Goal: Task Accomplishment & Management: Use online tool/utility

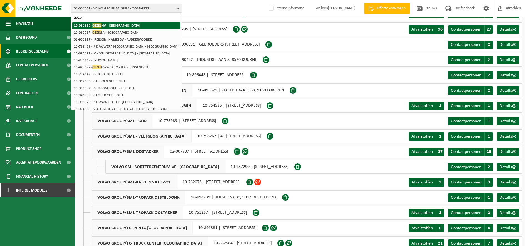
type input "gezel"
click at [104, 27] on strong "10-982389 - GEZEL NV - BUGGENHOUT" at bounding box center [107, 25] width 66 height 4
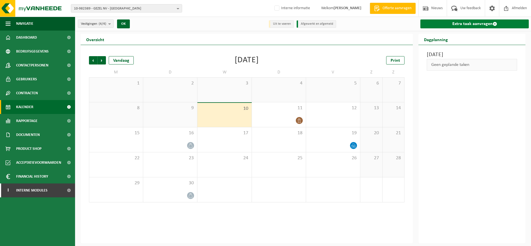
click at [482, 21] on link "Extra taak aanvragen" at bounding box center [474, 23] width 108 height 9
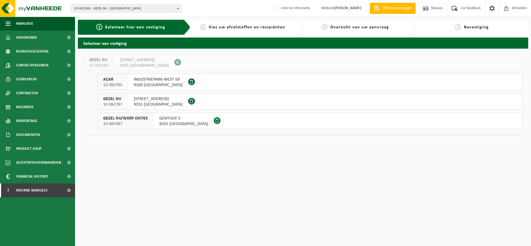
click at [119, 98] on span "GEZEL NV" at bounding box center [112, 99] width 19 height 6
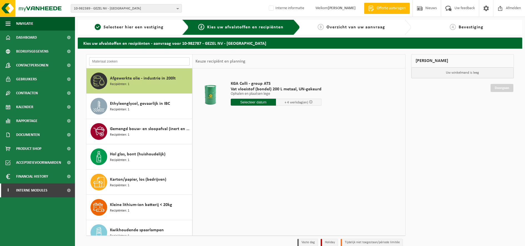
click at [136, 59] on input "text" at bounding box center [139, 61] width 101 height 8
type input "t"
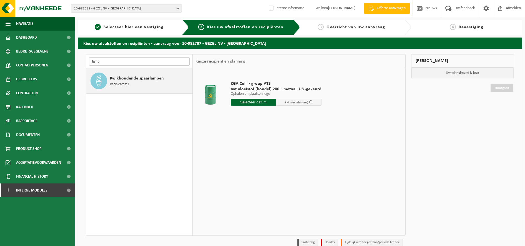
type input "lamp"
click at [127, 77] on span "Kwikhoudende spaarlampen" at bounding box center [137, 78] width 54 height 7
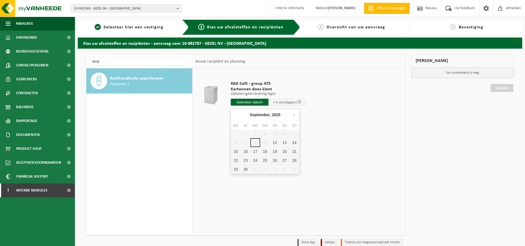
click at [247, 102] on input "text" at bounding box center [250, 102] width 38 height 7
click at [276, 142] on div "12" at bounding box center [275, 142] width 10 height 9
type input "Van 2025-09-12"
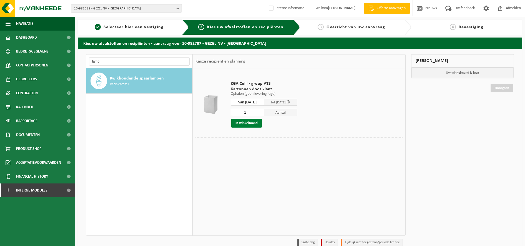
click at [247, 124] on button "In winkelmand" at bounding box center [246, 123] width 31 height 9
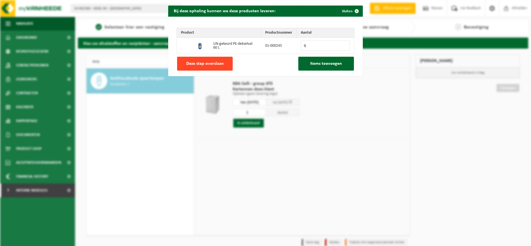
click at [212, 64] on span "Deze stap overslaan" at bounding box center [205, 63] width 38 height 4
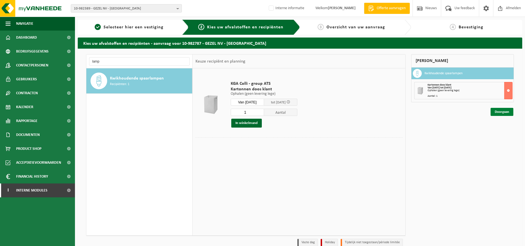
click at [502, 113] on link "Doorgaan" at bounding box center [502, 112] width 23 height 8
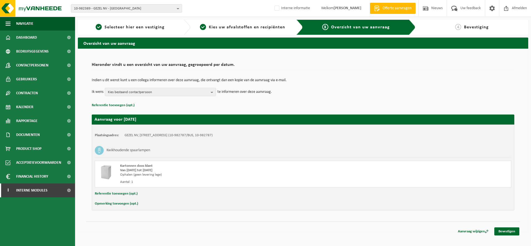
click at [117, 204] on button "Opmerking toevoegen (opt.)" at bounding box center [116, 203] width 43 height 7
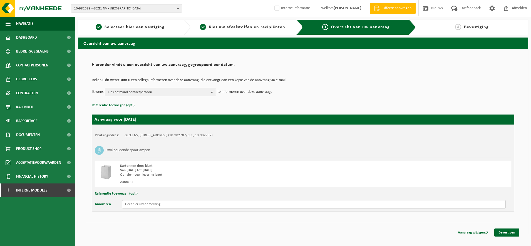
click at [145, 203] on input "text" at bounding box center [313, 204] width 383 height 8
type input "de doos is 150cm lang x 40cm breed"
click at [145, 87] on td "Indien u dit wenst kunt u een collega informeren over deze aanvraag, die ontvan…" at bounding box center [303, 82] width 422 height 9
click at [148, 90] on span "Kies bestaand contactpersoon" at bounding box center [158, 92] width 101 height 8
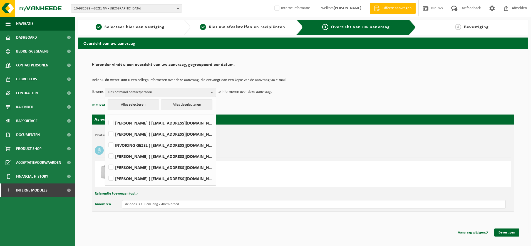
click at [316, 102] on p "Referentie toevoegen (opt.)" at bounding box center [303, 105] width 422 height 7
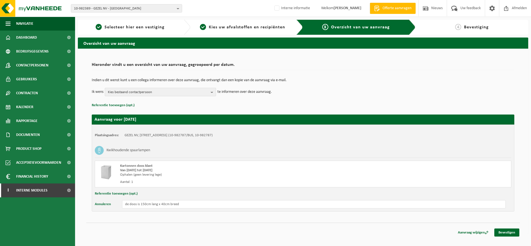
click at [193, 91] on span "Kies bestaand contactpersoon" at bounding box center [158, 92] width 101 height 8
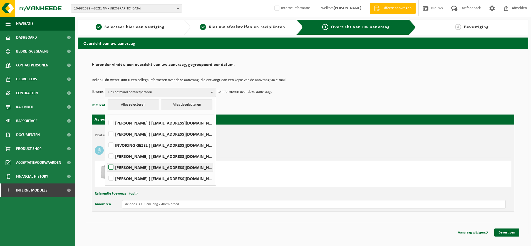
click at [145, 169] on label "ELISA VAN VERRE ( logistiek@gezel.be )" at bounding box center [160, 167] width 106 height 8
click at [106, 160] on input "ELISA VAN VERRE ( logistiek@gezel.be )" at bounding box center [106, 160] width 0 height 0
checkbox input "true"
click at [523, 125] on div "Hieronder vindt u een overzicht van uw aanvraag, gegroepeerd per datum. Indien …" at bounding box center [303, 141] width 450 height 185
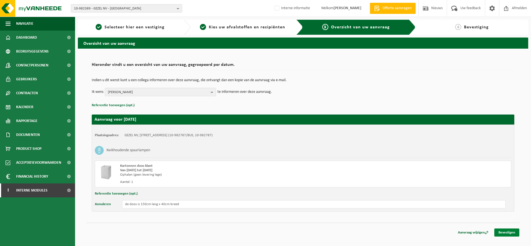
click at [509, 234] on link "Bevestigen" at bounding box center [506, 232] width 25 height 8
